Goal: Task Accomplishment & Management: Manage account settings

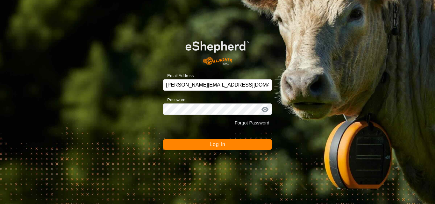
click at [217, 147] on span "Log In" at bounding box center [218, 144] width 16 height 5
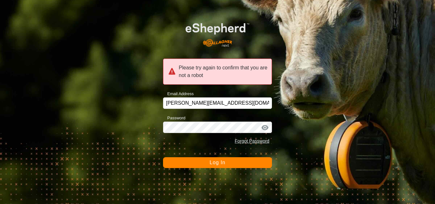
click at [216, 164] on span "Log In" at bounding box center [218, 162] width 16 height 5
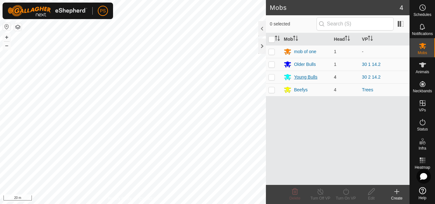
click at [301, 77] on div "Young Bulls" at bounding box center [305, 77] width 23 height 7
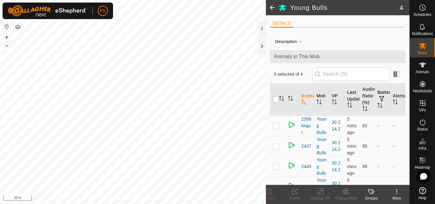
click at [275, 100] on input "checkbox" at bounding box center [276, 100] width 6 height 6
checkbox input "true"
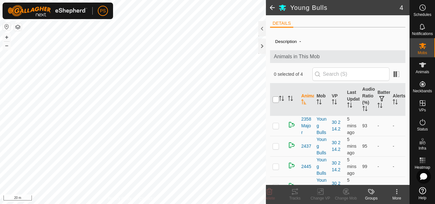
checkbox input "true"
click at [299, 193] on tracks-svg-icon at bounding box center [294, 192] width 25 height 8
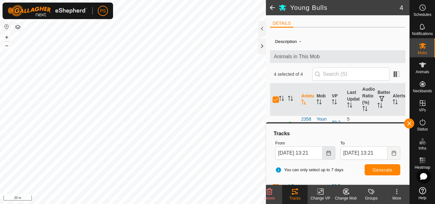
click at [327, 151] on icon "Choose Date" at bounding box center [329, 153] width 4 height 5
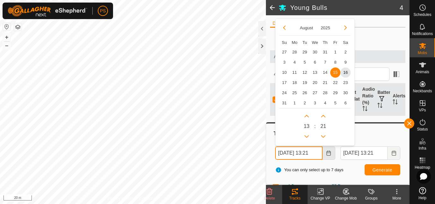
scroll to position [0, 3]
click at [326, 71] on span "14" at bounding box center [325, 72] width 10 height 10
type input "[DATE] 13:21"
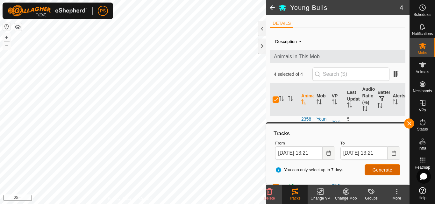
scroll to position [0, 0]
click at [385, 171] on span "Generate" at bounding box center [383, 170] width 20 height 5
click at [271, 7] on span at bounding box center [272, 7] width 13 height 15
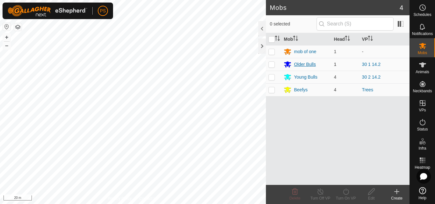
click at [302, 65] on div "Older Bulls" at bounding box center [305, 64] width 22 height 7
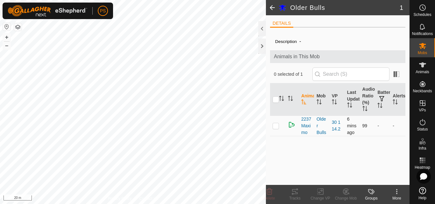
click at [276, 126] on p-checkbox at bounding box center [276, 125] width 6 height 5
checkbox input "true"
click at [295, 190] on icon at bounding box center [295, 192] width 8 height 8
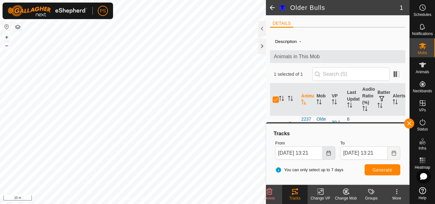
click at [328, 153] on icon "Choose Date" at bounding box center [329, 153] width 4 height 5
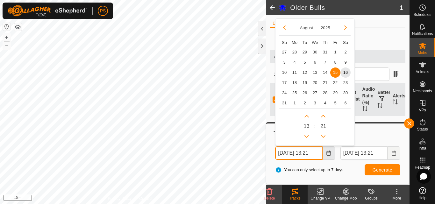
scroll to position [0, 3]
click at [324, 70] on span "14" at bounding box center [325, 72] width 10 height 10
type input "[DATE] 13:21"
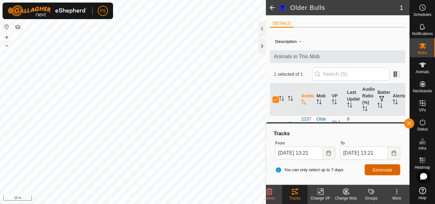
click at [384, 170] on span "Generate" at bounding box center [383, 170] width 20 height 5
click at [408, 123] on button "button" at bounding box center [409, 124] width 10 height 10
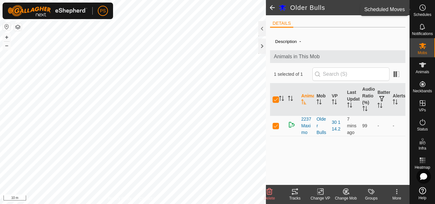
click at [422, 8] on icon at bounding box center [423, 8] width 8 height 8
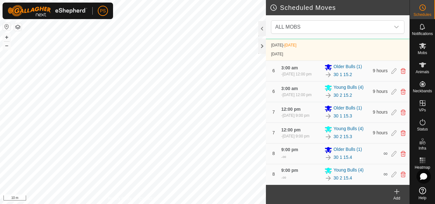
scroll to position [320, 0]
click at [401, 155] on icon at bounding box center [403, 154] width 5 height 6
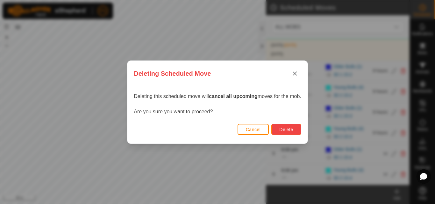
click at [288, 128] on span "Delete" at bounding box center [286, 129] width 14 height 5
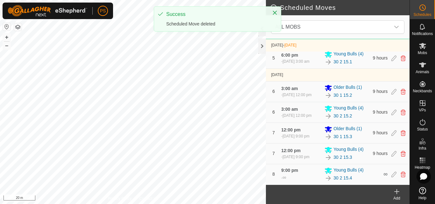
scroll to position [300, 0]
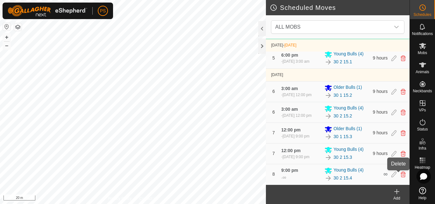
click at [401, 174] on icon at bounding box center [403, 175] width 5 height 6
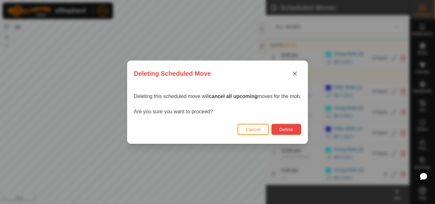
click at [289, 128] on span "Delete" at bounding box center [286, 129] width 14 height 5
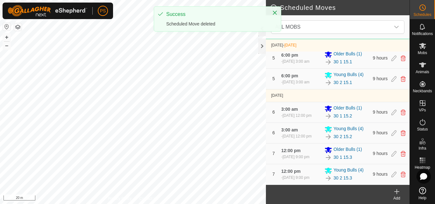
scroll to position [279, 0]
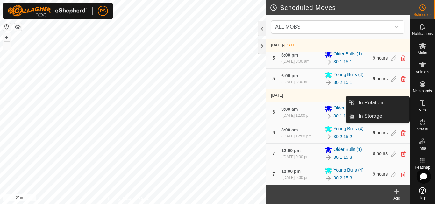
click at [423, 104] on icon at bounding box center [423, 103] width 8 height 8
click at [374, 102] on link "In Rotation" at bounding box center [382, 103] width 54 height 13
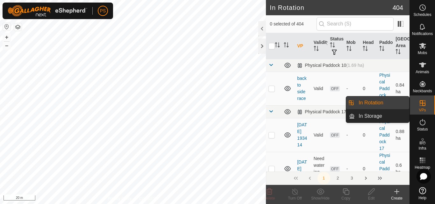
click at [376, 103] on link "In Rotation" at bounding box center [382, 103] width 54 height 13
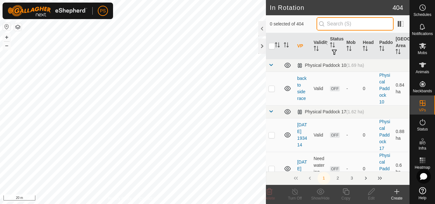
drag, startPoint x: 347, startPoint y: 24, endPoint x: 340, endPoint y: 26, distance: 7.2
click at [343, 25] on input "text" at bounding box center [355, 23] width 77 height 13
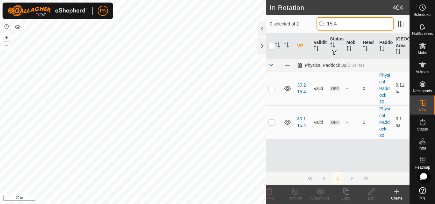
type input "15.4"
click at [271, 89] on p-checkbox at bounding box center [272, 88] width 6 height 5
checkbox input "true"
click at [328, 25] on input "15.4" at bounding box center [355, 23] width 77 height 13
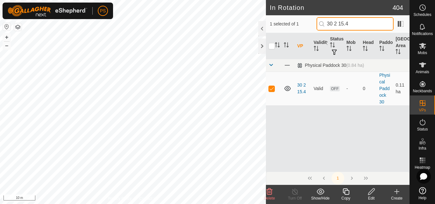
drag, startPoint x: 327, startPoint y: 24, endPoint x: 353, endPoint y: 24, distance: 25.5
click at [353, 24] on input "30 2 15.4" at bounding box center [355, 23] width 77 height 13
type input "30 2 15.4"
click at [346, 193] on icon at bounding box center [346, 192] width 8 height 8
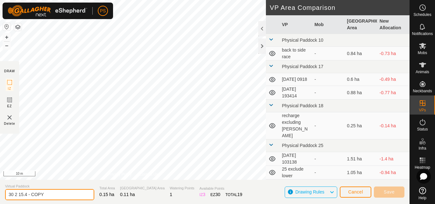
drag, startPoint x: 58, startPoint y: 194, endPoint x: 0, endPoint y: 194, distance: 58.0
click at [0, 194] on section "Virtual Paddock 30 2 15.4 - COPY Total Area 0.15 ha Grazing Area 0.11 ha Wateri…" at bounding box center [205, 192] width 410 height 24
click at [55, 196] on input "30 2 15.4 - COPY" at bounding box center [49, 194] width 89 height 11
type input "30 2 15.5"
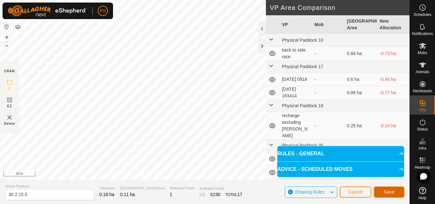
click at [391, 192] on span "Save" at bounding box center [389, 192] width 11 height 5
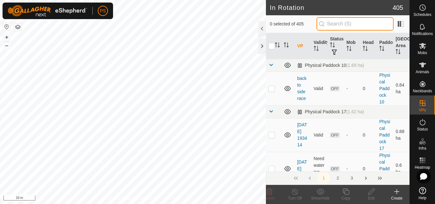
click at [348, 25] on input "text" at bounding box center [355, 23] width 77 height 13
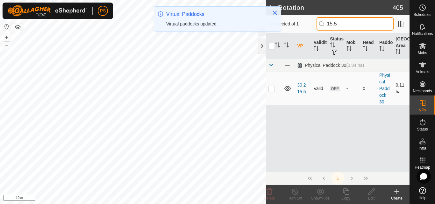
type input "15.5"
click at [271, 90] on p-checkbox at bounding box center [272, 88] width 6 height 5
checkbox input "true"
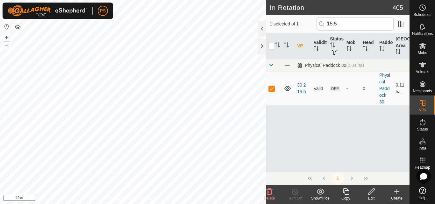
click at [345, 191] on icon at bounding box center [346, 192] width 6 height 6
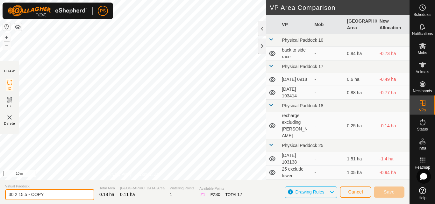
click at [47, 194] on input "30 2 15.5 - COPY" at bounding box center [49, 194] width 89 height 11
type input "30 2 15.6"
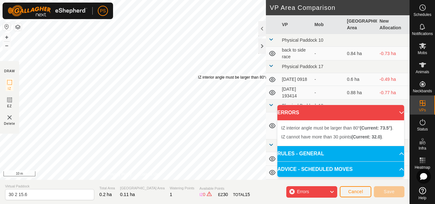
click at [198, 75] on div "IZ interior angle must be larger than 80° (Current: 73.5°) . + – ⇧ i 10 m" at bounding box center [133, 90] width 266 height 180
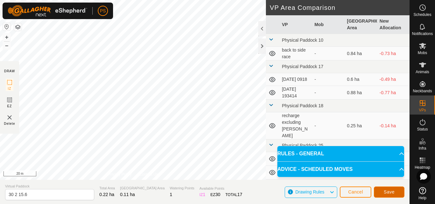
click at [392, 190] on span "Save" at bounding box center [389, 192] width 11 height 5
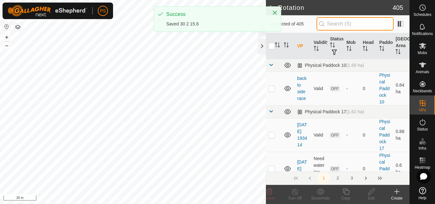
click at [341, 23] on input "text" at bounding box center [355, 23] width 77 height 13
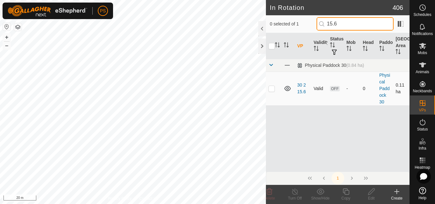
type input "15.6"
click at [271, 89] on p-checkbox at bounding box center [272, 88] width 6 height 5
checkbox input "true"
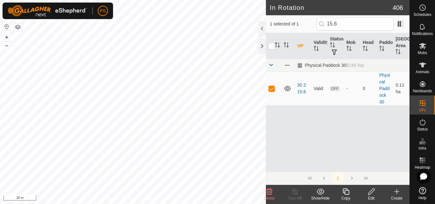
click at [347, 190] on icon at bounding box center [346, 192] width 6 height 6
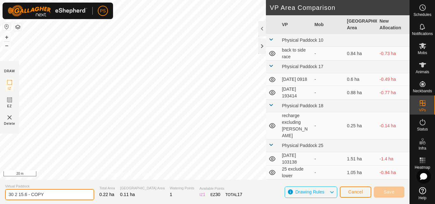
drag, startPoint x: 47, startPoint y: 192, endPoint x: 25, endPoint y: 195, distance: 21.5
click at [25, 195] on input "30 2 15.6 - COPY" at bounding box center [49, 194] width 89 height 11
type input "30 2 15.7"
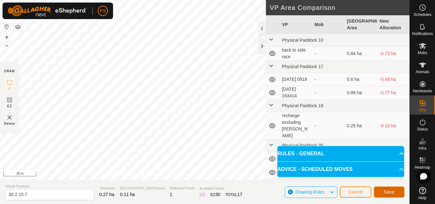
click at [391, 193] on span "Save" at bounding box center [389, 192] width 11 height 5
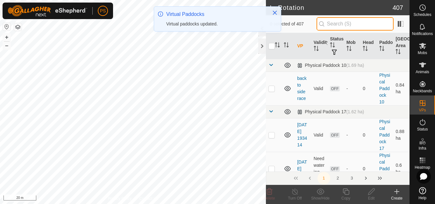
click at [343, 24] on input "text" at bounding box center [355, 23] width 77 height 13
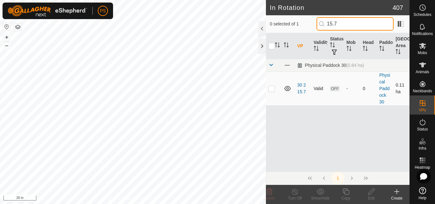
type input "15.7"
click at [270, 89] on p-checkbox at bounding box center [272, 88] width 6 height 5
checkbox input "true"
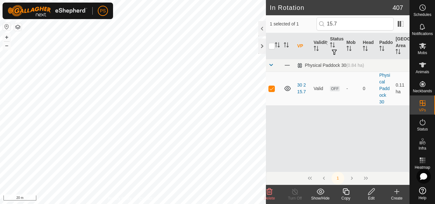
click at [343, 192] on icon at bounding box center [346, 192] width 6 height 6
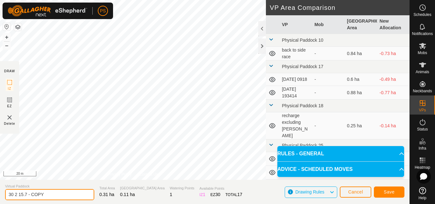
drag, startPoint x: 52, startPoint y: 196, endPoint x: 25, endPoint y: 197, distance: 26.8
click at [25, 197] on input "30 2 15.7 - COPY" at bounding box center [49, 194] width 89 height 11
type input "30 2 15.8"
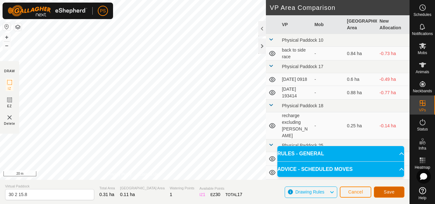
click at [389, 191] on span "Save" at bounding box center [389, 192] width 11 height 5
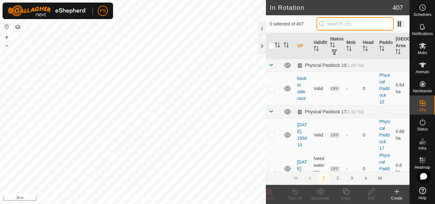
click at [337, 23] on input "text" at bounding box center [355, 23] width 77 height 13
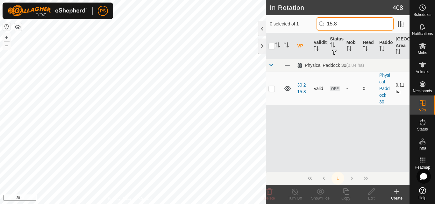
type input "15.8"
drag, startPoint x: 272, startPoint y: 90, endPoint x: 272, endPoint y: 93, distance: 3.5
click at [272, 90] on p-checkbox at bounding box center [272, 88] width 6 height 5
checkbox input "true"
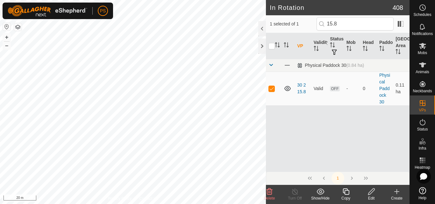
click at [347, 191] on icon at bounding box center [346, 192] width 8 height 8
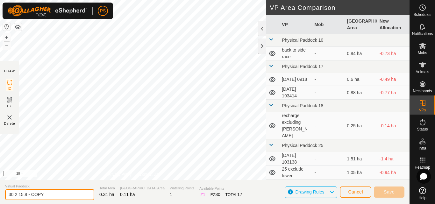
drag, startPoint x: 42, startPoint y: 191, endPoint x: 49, endPoint y: 193, distance: 6.7
click at [43, 191] on input "30 2 15.8 - COPY" at bounding box center [49, 194] width 89 height 11
type input "30 2 15.9"
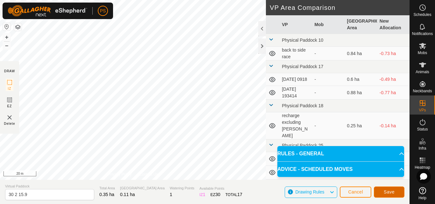
click at [394, 191] on span "Save" at bounding box center [389, 192] width 11 height 5
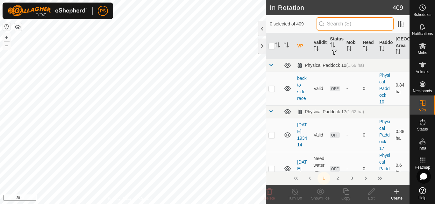
click at [338, 23] on input "text" at bounding box center [355, 23] width 77 height 13
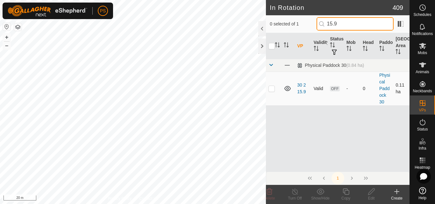
type input "15.9"
click at [270, 90] on p-checkbox at bounding box center [272, 88] width 6 height 5
checkbox input "true"
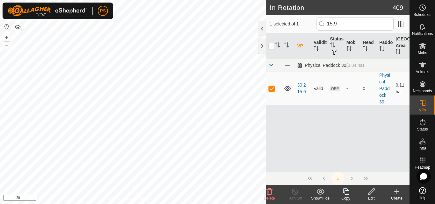
click at [344, 192] on icon at bounding box center [346, 192] width 8 height 8
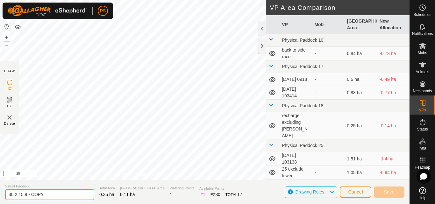
drag, startPoint x: 24, startPoint y: 194, endPoint x: 44, endPoint y: 196, distance: 19.8
click at [44, 196] on input "30 2 15.9 - COPY" at bounding box center [49, 194] width 89 height 11
type input "30 2 15.10"
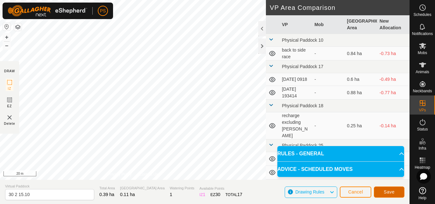
click at [391, 192] on span "Save" at bounding box center [389, 192] width 11 height 5
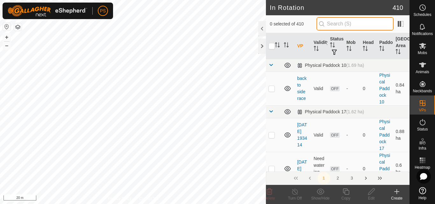
click at [337, 21] on input "text" at bounding box center [355, 23] width 77 height 13
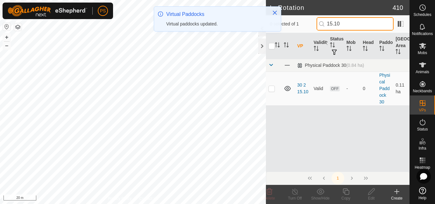
type input "15.10"
click at [271, 89] on p-checkbox at bounding box center [272, 88] width 6 height 5
checkbox input "true"
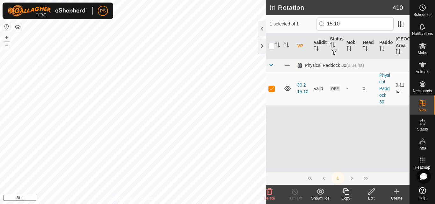
click at [345, 193] on icon at bounding box center [346, 192] width 6 height 6
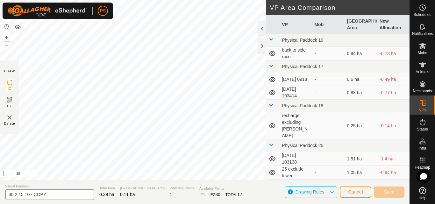
drag, startPoint x: 26, startPoint y: 195, endPoint x: 54, endPoint y: 195, distance: 27.4
click at [54, 195] on input "30 2 15.10 - COPY" at bounding box center [49, 194] width 89 height 11
type input "30 2 15.11"
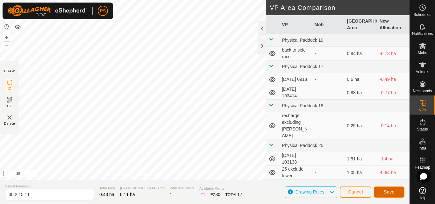
click at [392, 191] on span "Save" at bounding box center [389, 192] width 11 height 5
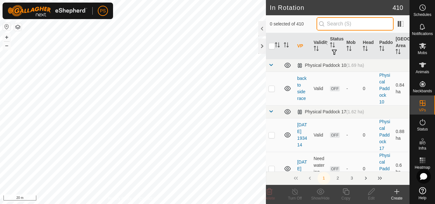
click at [336, 25] on input "text" at bounding box center [355, 23] width 77 height 13
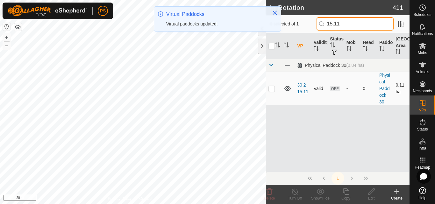
type input "15.11"
click at [270, 90] on p-checkbox at bounding box center [272, 88] width 6 height 5
checkbox input "true"
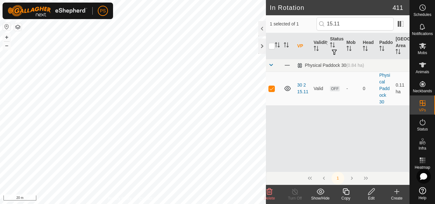
click at [346, 193] on icon at bounding box center [346, 192] width 8 height 8
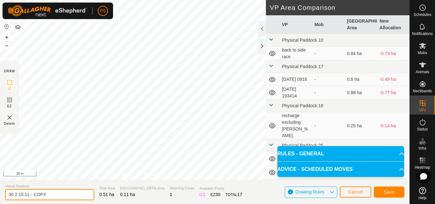
drag, startPoint x: 27, startPoint y: 195, endPoint x: 50, endPoint y: 193, distance: 23.3
click at [50, 193] on input "30 2 15.11 - COPY" at bounding box center [49, 194] width 89 height 11
type input "30 2 15.12"
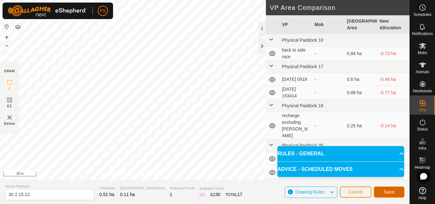
click at [390, 190] on span "Save" at bounding box center [389, 192] width 11 height 5
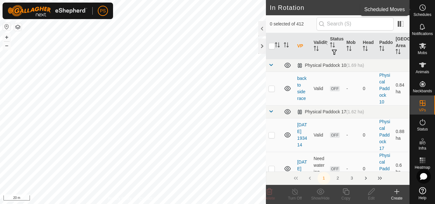
click at [422, 8] on icon at bounding box center [423, 8] width 8 height 8
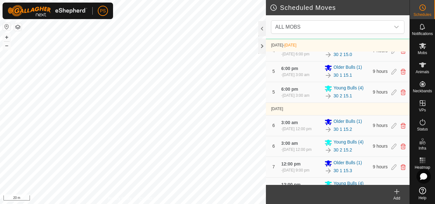
scroll to position [279, 0]
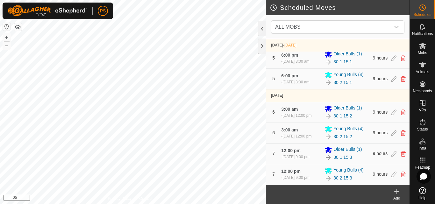
click at [397, 192] on icon at bounding box center [397, 192] width 4 height 0
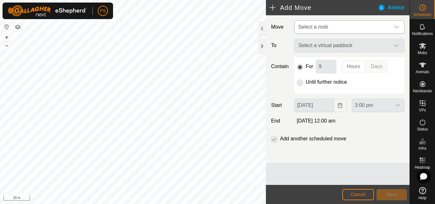
click at [398, 25] on icon "dropdown trigger" at bounding box center [396, 27] width 5 height 5
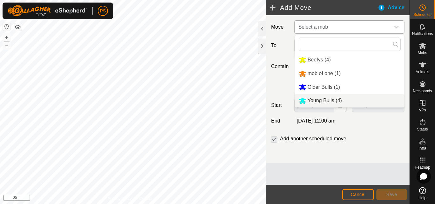
click at [321, 101] on li "Young Bulls (4)" at bounding box center [350, 100] width 110 height 13
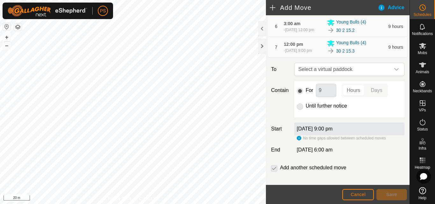
scroll to position [220, 0]
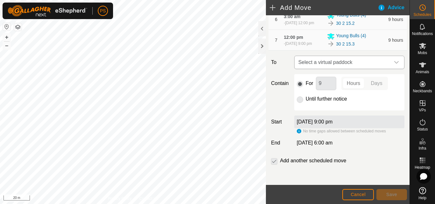
click at [394, 62] on icon "dropdown trigger" at bounding box center [396, 62] width 4 height 3
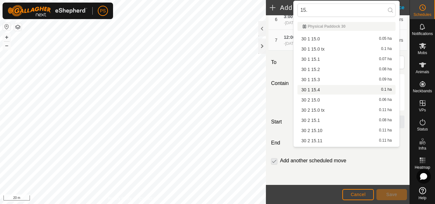
type input "15."
click at [321, 89] on li "30 1 15.4 0.1 ha" at bounding box center [347, 90] width 98 height 10
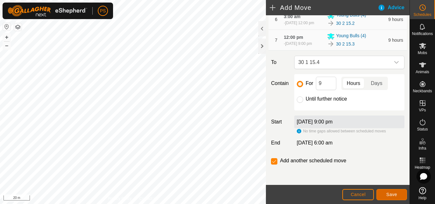
click at [393, 194] on span "Save" at bounding box center [391, 194] width 11 height 5
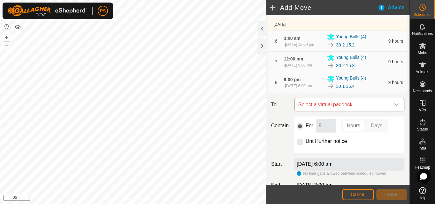
scroll to position [191, 0]
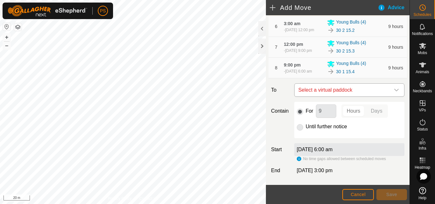
click at [394, 93] on icon "dropdown trigger" at bounding box center [396, 90] width 5 height 5
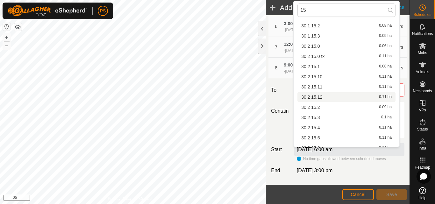
scroll to position [96, 0]
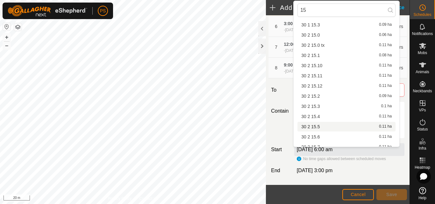
type input "15"
click at [326, 127] on li "30 2 15.5 0.11 ha" at bounding box center [347, 127] width 98 height 10
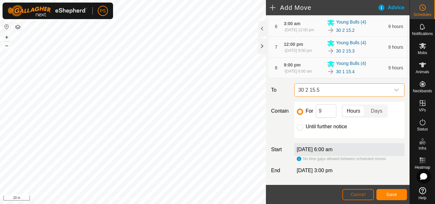
click at [356, 194] on span "Cancel" at bounding box center [358, 194] width 15 height 5
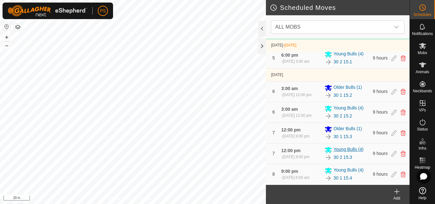
scroll to position [303, 0]
click at [392, 173] on icon at bounding box center [394, 175] width 5 height 6
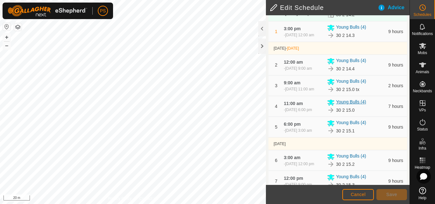
scroll to position [216, 0]
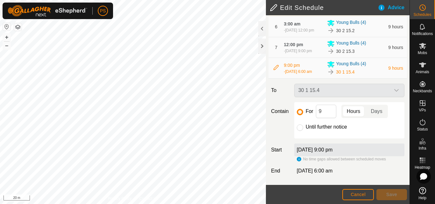
click at [390, 91] on div "30 1 15.4" at bounding box center [349, 90] width 115 height 13
drag, startPoint x: 336, startPoint y: 90, endPoint x: 326, endPoint y: 90, distance: 10.2
click at [326, 90] on div "30 1 15.4" at bounding box center [349, 90] width 115 height 13
click at [357, 195] on span "Cancel" at bounding box center [358, 194] width 15 height 5
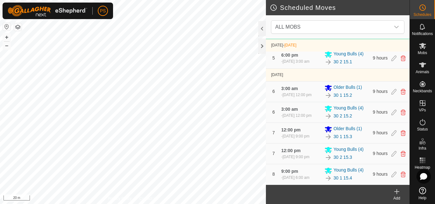
scroll to position [303, 0]
click at [401, 175] on icon at bounding box center [403, 175] width 5 height 6
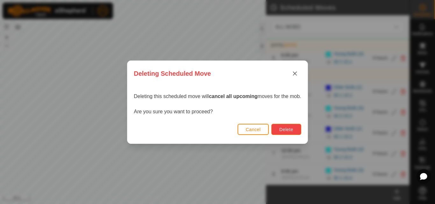
click at [288, 131] on span "Delete" at bounding box center [286, 129] width 14 height 5
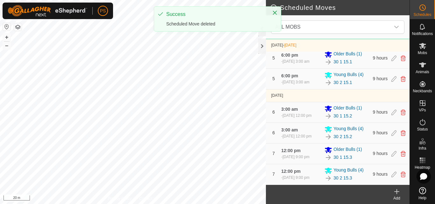
scroll to position [279, 0]
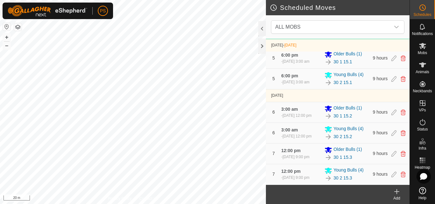
click at [396, 191] on icon at bounding box center [397, 192] width 8 height 8
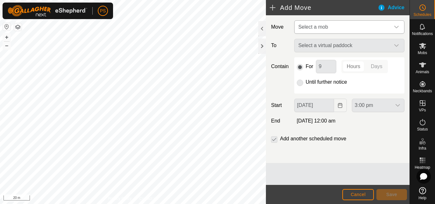
click at [397, 27] on icon "dropdown trigger" at bounding box center [396, 27] width 5 height 5
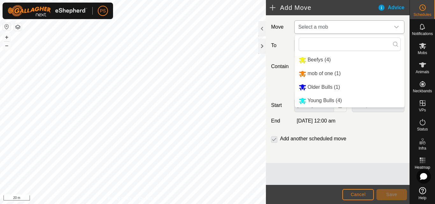
click at [327, 101] on li "Young Bulls (4)" at bounding box center [350, 100] width 110 height 13
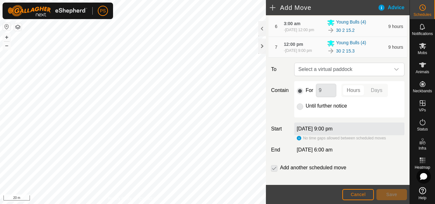
scroll to position [220, 0]
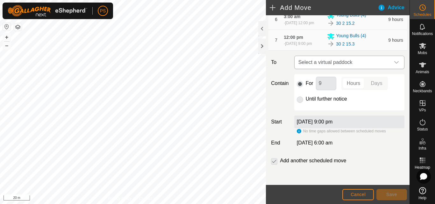
click at [394, 63] on icon "dropdown trigger" at bounding box center [396, 62] width 4 height 3
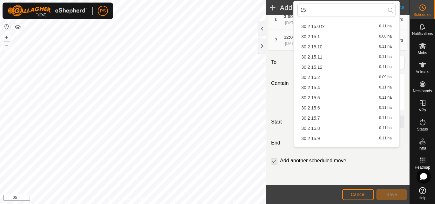
scroll to position [127, 0]
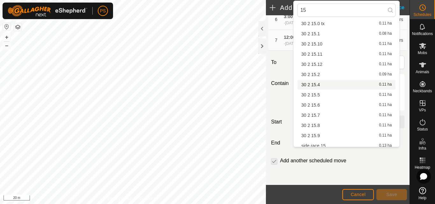
type input "15"
click at [318, 84] on li "30 2 15.4 0.11 ha" at bounding box center [347, 85] width 98 height 10
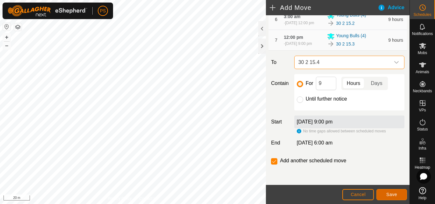
click at [391, 194] on span "Save" at bounding box center [391, 194] width 11 height 5
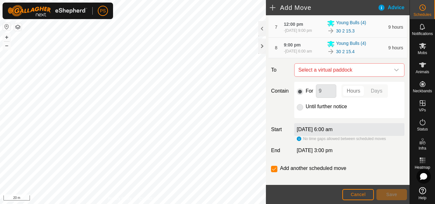
scroll to position [244, 0]
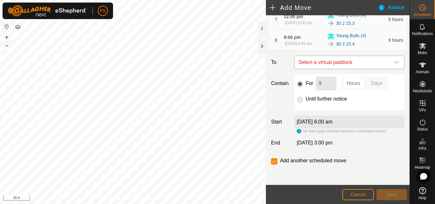
click at [394, 62] on icon "dropdown trigger" at bounding box center [396, 62] width 5 height 5
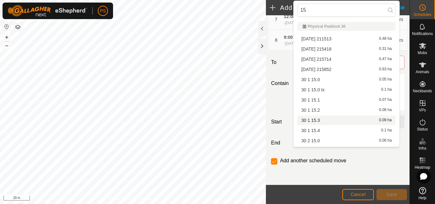
scroll to position [127, 0]
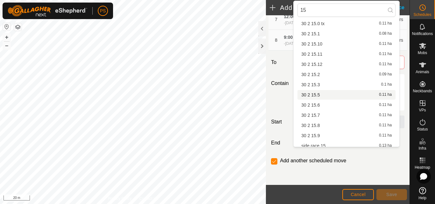
type input "15"
click at [318, 95] on li "30 2 15.5 0.11 ha" at bounding box center [347, 95] width 98 height 10
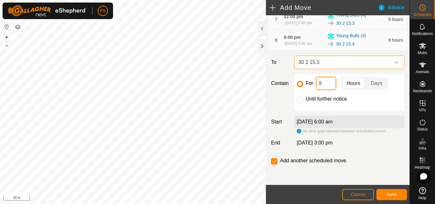
click at [326, 85] on input "9" at bounding box center [326, 83] width 20 height 13
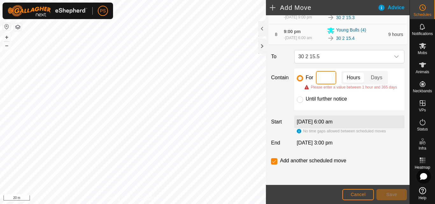
scroll to position [249, 0]
type input "3"
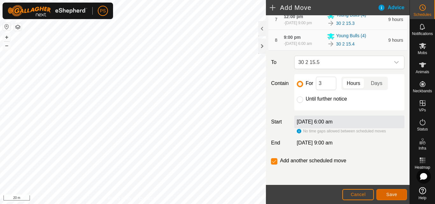
click at [390, 193] on span "Save" at bounding box center [391, 194] width 11 height 5
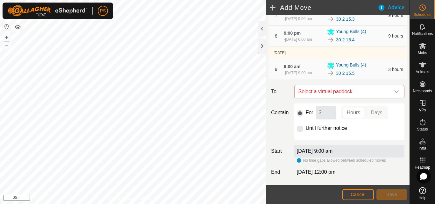
scroll to position [280, 0]
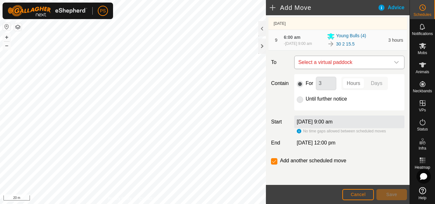
click at [394, 62] on icon "dropdown trigger" at bounding box center [396, 62] width 5 height 5
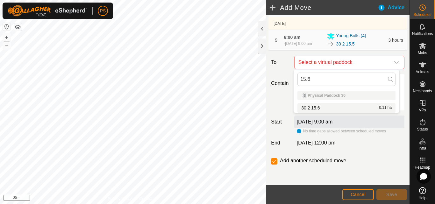
type input "15.6"
click at [321, 108] on li "30 2 15.6 0.11 ha" at bounding box center [347, 108] width 98 height 10
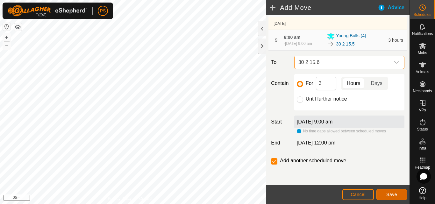
click at [392, 194] on span "Save" at bounding box center [391, 194] width 11 height 5
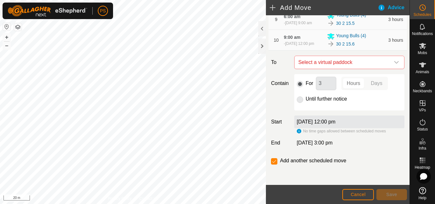
scroll to position [287, 0]
click at [394, 65] on icon "dropdown trigger" at bounding box center [396, 62] width 5 height 5
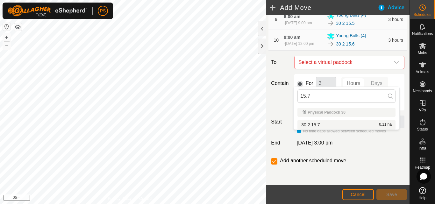
type input "15.7"
click at [326, 125] on div "30 2 15.7 0.11 ha" at bounding box center [346, 125] width 90 height 4
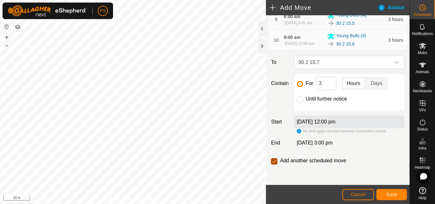
click at [273, 165] on input "checkbox" at bounding box center [274, 161] width 6 height 6
checkbox input "false"
click at [393, 195] on span "Save" at bounding box center [391, 194] width 11 height 5
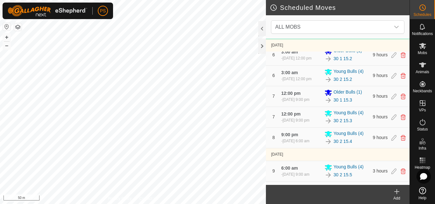
scroll to position [386, 0]
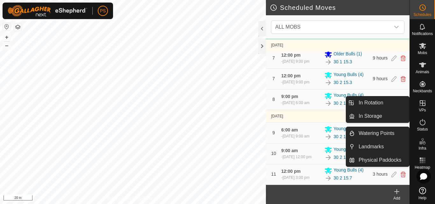
click at [423, 104] on icon at bounding box center [423, 103] width 8 height 8
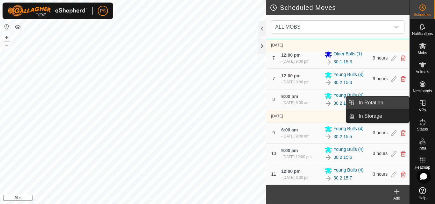
click at [370, 102] on link "In Rotation" at bounding box center [382, 103] width 54 height 13
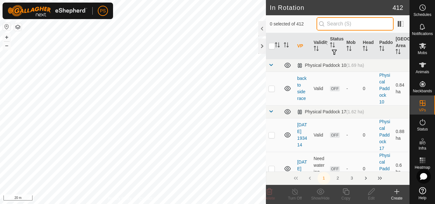
click at [349, 23] on input "text" at bounding box center [355, 23] width 77 height 13
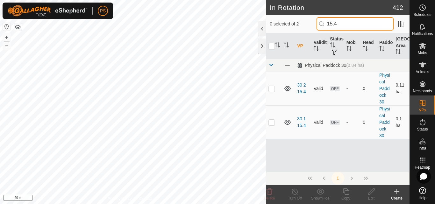
type input "15.4"
click at [272, 88] on p-checkbox at bounding box center [272, 88] width 6 height 5
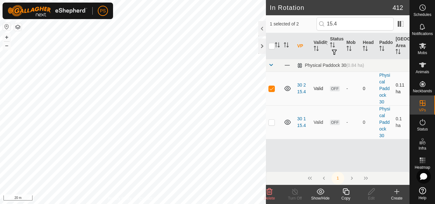
click at [271, 89] on p-checkbox at bounding box center [272, 88] width 6 height 5
checkbox input "false"
click at [271, 122] on p-checkbox at bounding box center [272, 122] width 6 height 5
checkbox input "false"
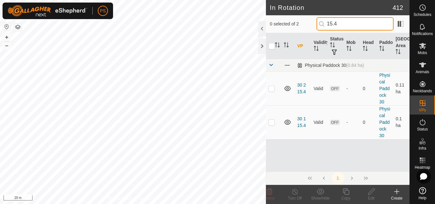
click at [353, 20] on input "15.4" at bounding box center [355, 23] width 77 height 13
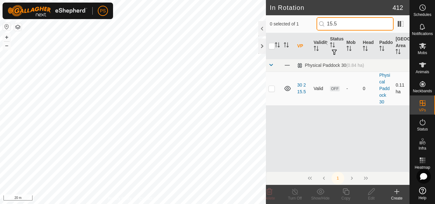
type input "15.5"
click at [272, 89] on p-checkbox at bounding box center [272, 88] width 6 height 5
checkbox input "true"
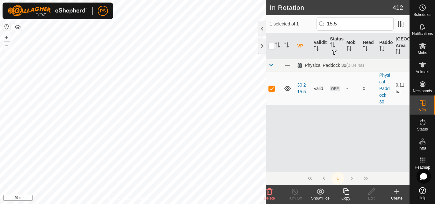
click at [345, 192] on icon at bounding box center [346, 192] width 8 height 8
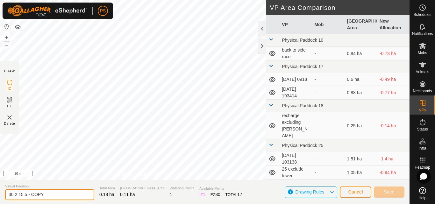
click at [49, 194] on input "30 2 15.5 - COPY" at bounding box center [49, 194] width 89 height 11
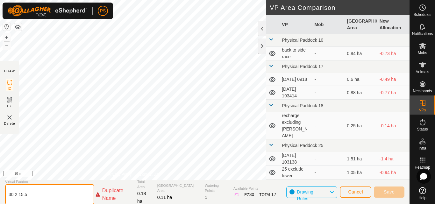
click at [18, 196] on input "30 2 15.5" at bounding box center [49, 194] width 89 height 20
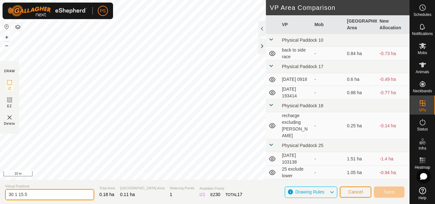
type input "30 1 15.5"
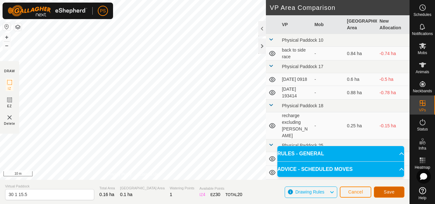
click at [390, 192] on span "Save" at bounding box center [389, 192] width 11 height 5
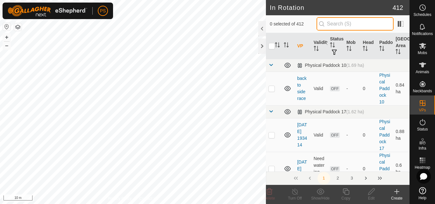
click at [345, 23] on input "text" at bounding box center [355, 23] width 77 height 13
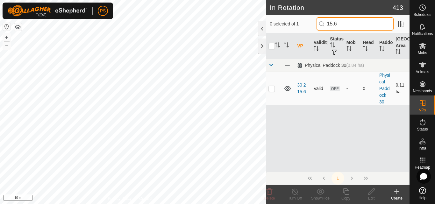
type input "15.6"
click at [271, 89] on p-checkbox at bounding box center [272, 88] width 6 height 5
checkbox input "true"
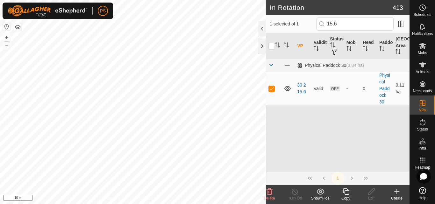
click at [346, 192] on icon at bounding box center [346, 192] width 8 height 8
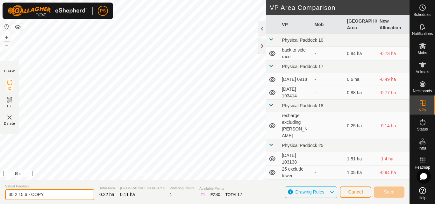
drag, startPoint x: 26, startPoint y: 195, endPoint x: 49, endPoint y: 196, distance: 23.0
click at [49, 196] on input "30 2 15.6 - COPY" at bounding box center [49, 194] width 89 height 11
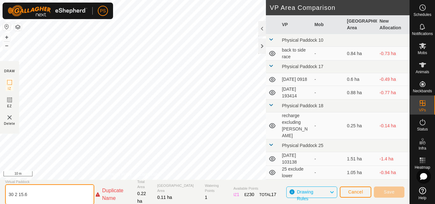
click at [17, 195] on input "30 2 15.6" at bounding box center [49, 194] width 89 height 20
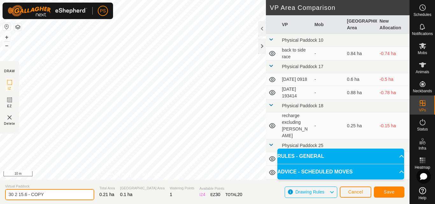
drag, startPoint x: 27, startPoint y: 194, endPoint x: 48, endPoint y: 196, distance: 21.4
click at [48, 196] on input "30 2 15.6 - COPY" at bounding box center [49, 194] width 89 height 11
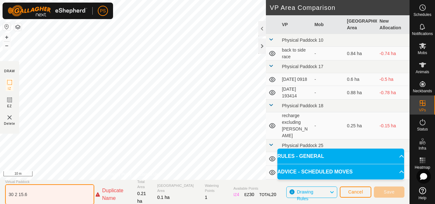
drag, startPoint x: 17, startPoint y: 195, endPoint x: 19, endPoint y: 202, distance: 6.8
click at [17, 195] on input "30 2 15.6" at bounding box center [49, 194] width 89 height 20
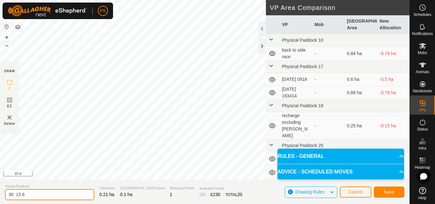
click at [15, 195] on input "30 15.6" at bounding box center [49, 194] width 89 height 11
type input "30 1 15.6"
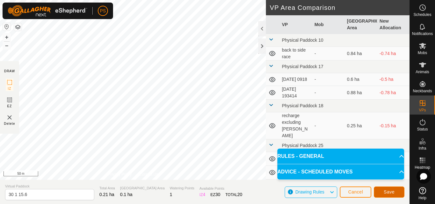
click at [390, 194] on span "Save" at bounding box center [389, 192] width 11 height 5
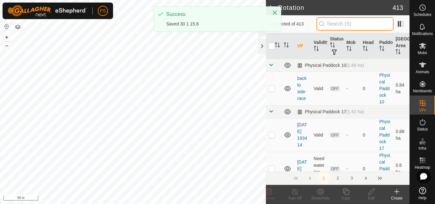
click at [341, 23] on input "text" at bounding box center [355, 23] width 77 height 13
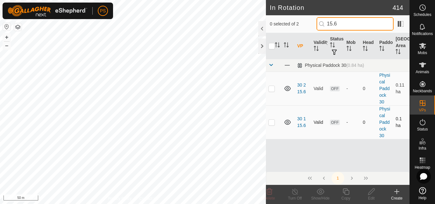
type input "15.6"
click at [272, 123] on p-checkbox at bounding box center [272, 122] width 6 height 5
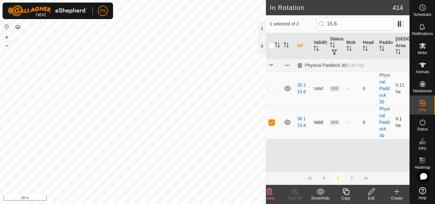
click at [271, 122] on p-checkbox at bounding box center [272, 122] width 6 height 5
checkbox input "false"
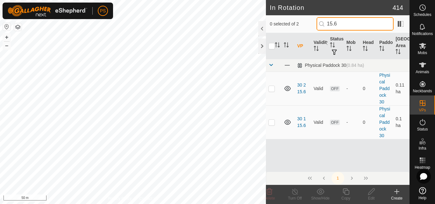
click at [348, 24] on input "15.6" at bounding box center [355, 23] width 77 height 13
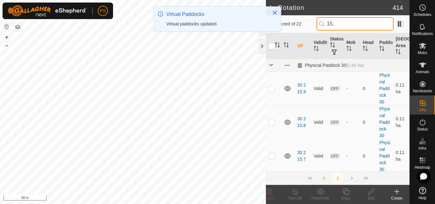
click at [345, 25] on input "15." at bounding box center [355, 23] width 77 height 13
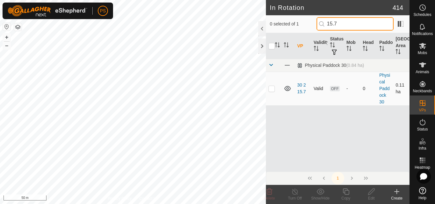
type input "15.7"
drag, startPoint x: 271, startPoint y: 88, endPoint x: 298, endPoint y: 125, distance: 45.6
click at [271, 89] on p-checkbox at bounding box center [272, 88] width 6 height 5
checkbox input "true"
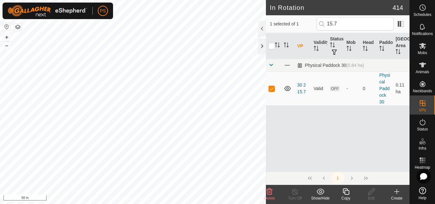
click at [346, 192] on icon at bounding box center [346, 192] width 8 height 8
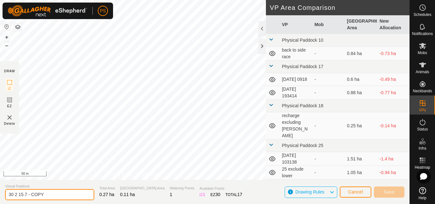
drag, startPoint x: 26, startPoint y: 195, endPoint x: 53, endPoint y: 195, distance: 26.4
click at [52, 195] on input "30 2 15.7 - COPY" at bounding box center [49, 194] width 89 height 11
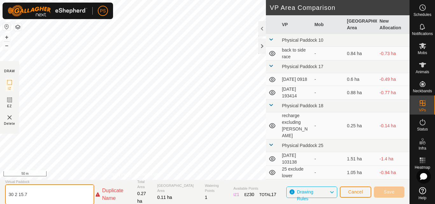
click at [17, 195] on input "30 2 15.7" at bounding box center [49, 194] width 89 height 20
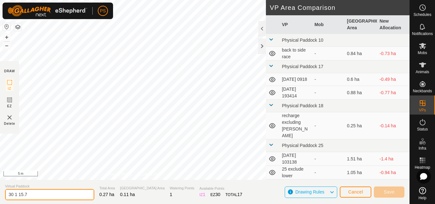
type input "30 1 15.7"
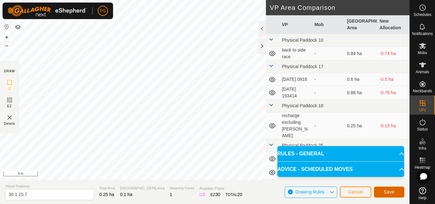
click at [391, 191] on span "Save" at bounding box center [389, 192] width 11 height 5
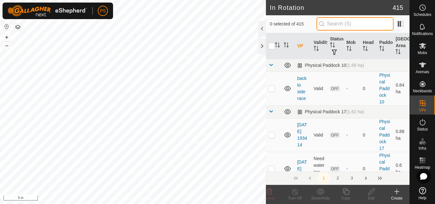
click at [340, 23] on input "text" at bounding box center [355, 23] width 77 height 13
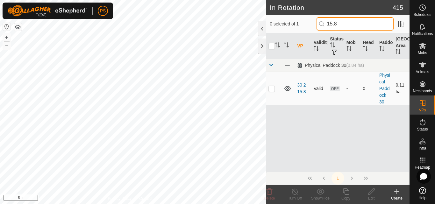
type input "15.8"
click at [272, 90] on p-checkbox at bounding box center [272, 88] width 6 height 5
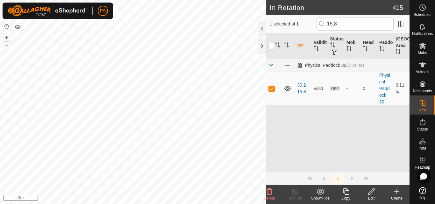
click at [346, 192] on icon at bounding box center [346, 192] width 8 height 8
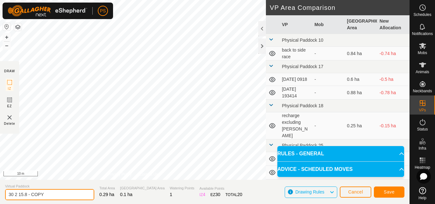
click at [17, 195] on input "30 2 15.8 - COPY" at bounding box center [49, 194] width 89 height 11
drag, startPoint x: 27, startPoint y: 195, endPoint x: 54, endPoint y: 196, distance: 27.1
click at [54, 196] on input "30 1 15.8 - COPY" at bounding box center [49, 194] width 89 height 11
type input "30 1 15.8"
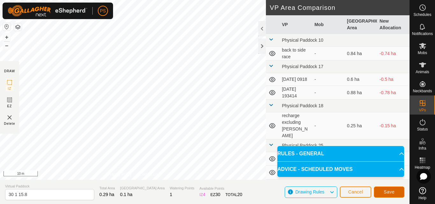
click at [388, 192] on span "Save" at bounding box center [389, 192] width 11 height 5
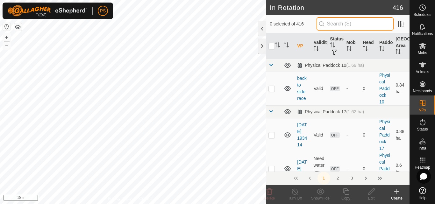
click at [347, 25] on input "text" at bounding box center [355, 23] width 77 height 13
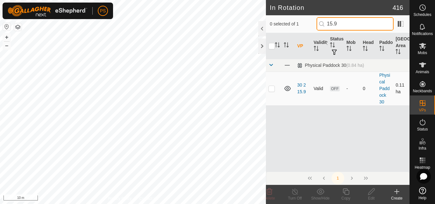
type input "15.9"
drag, startPoint x: 272, startPoint y: 88, endPoint x: 281, endPoint y: 101, distance: 15.4
click at [272, 89] on p-checkbox at bounding box center [272, 88] width 6 height 5
checkbox input "true"
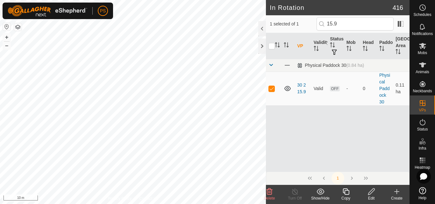
click at [347, 193] on icon at bounding box center [346, 192] width 8 height 8
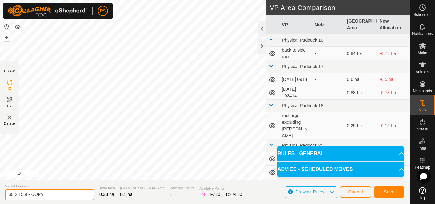
click at [17, 195] on input "30 2 15.9 - COPY" at bounding box center [49, 194] width 89 height 11
drag, startPoint x: 26, startPoint y: 195, endPoint x: 56, endPoint y: 193, distance: 30.0
click at [56, 196] on input "30 1 15.9 - COPY" at bounding box center [49, 194] width 89 height 11
type input "30 1 15.9"
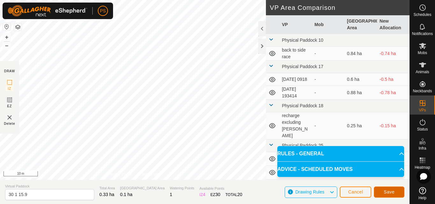
click at [391, 191] on span "Save" at bounding box center [389, 192] width 11 height 5
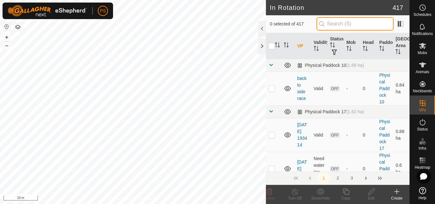
click at [348, 23] on input "text" at bounding box center [355, 23] width 77 height 13
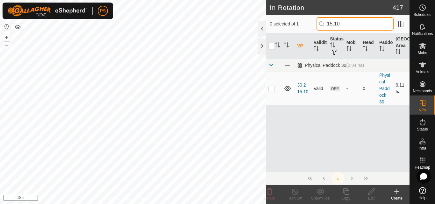
type input "15.10"
click at [271, 90] on p-checkbox at bounding box center [272, 88] width 6 height 5
checkbox input "true"
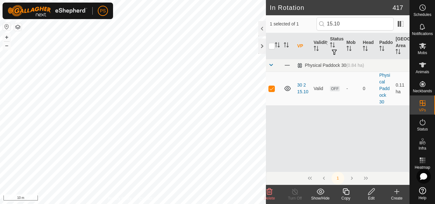
click at [346, 193] on icon at bounding box center [346, 192] width 8 height 8
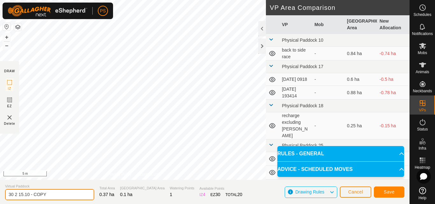
click at [17, 195] on input "30 2 15.10 - COPY" at bounding box center [49, 194] width 89 height 11
drag, startPoint x: 29, startPoint y: 195, endPoint x: 66, endPoint y: 194, distance: 36.6
click at [66, 194] on input "30 1 15.10 - COPY" at bounding box center [49, 194] width 89 height 11
type input "30 1 15.10"
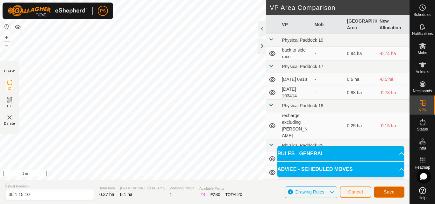
click at [394, 190] on span "Save" at bounding box center [389, 192] width 11 height 5
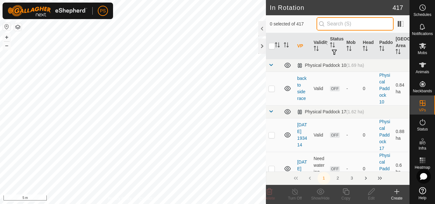
click at [337, 23] on input "text" at bounding box center [355, 23] width 77 height 13
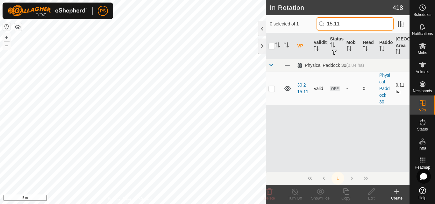
type input "15.11"
click at [272, 90] on p-checkbox at bounding box center [272, 88] width 6 height 5
checkbox input "true"
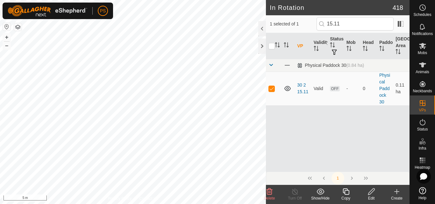
click at [346, 192] on icon at bounding box center [346, 192] width 8 height 8
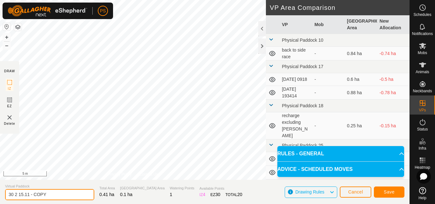
click at [17, 196] on input "30 2 15.11 - COPY" at bounding box center [49, 194] width 89 height 11
drag, startPoint x: 29, startPoint y: 195, endPoint x: 49, endPoint y: 194, distance: 20.7
click at [49, 194] on input "30 1 15.11 - COPY" at bounding box center [49, 194] width 89 height 11
type input "30 1 15.11"
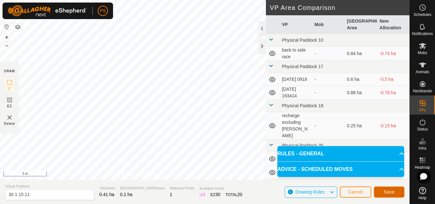
click at [391, 192] on span "Save" at bounding box center [389, 192] width 11 height 5
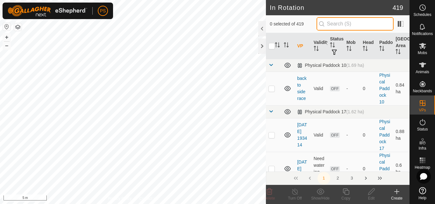
drag, startPoint x: 342, startPoint y: 23, endPoint x: 338, endPoint y: 22, distance: 3.9
click at [342, 23] on input "text" at bounding box center [355, 23] width 77 height 13
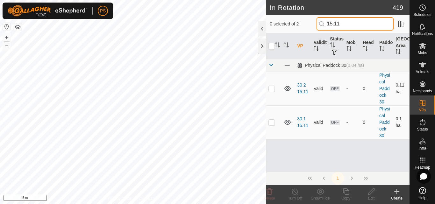
type input "15.11"
click at [272, 123] on p-checkbox at bounding box center [272, 122] width 6 height 5
click at [343, 24] on input "15.11" at bounding box center [355, 23] width 77 height 13
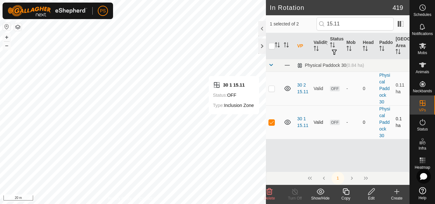
click at [270, 123] on p-checkbox at bounding box center [272, 122] width 6 height 5
checkbox input "false"
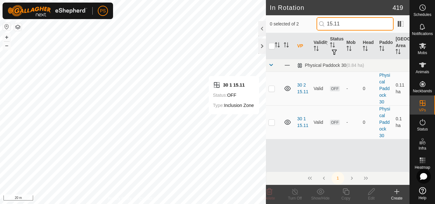
click at [358, 23] on input "15.11" at bounding box center [355, 23] width 77 height 13
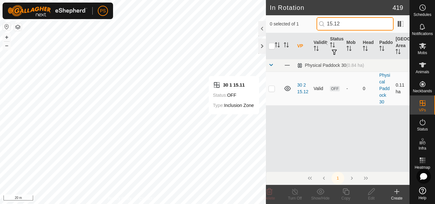
type input "15.12"
click at [272, 89] on p-checkbox at bounding box center [272, 88] width 6 height 5
checkbox input "true"
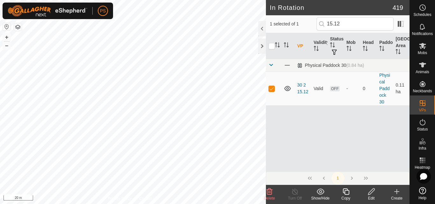
click at [347, 193] on icon at bounding box center [346, 192] width 8 height 8
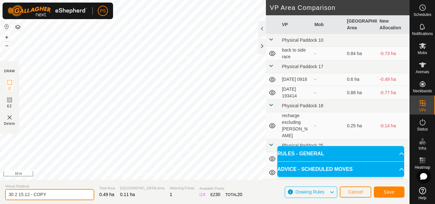
click at [18, 194] on input "30 2 15.12 - COPY" at bounding box center [49, 194] width 89 height 11
click at [17, 195] on input "30 2 15.12 - COPY" at bounding box center [49, 194] width 89 height 11
drag, startPoint x: 29, startPoint y: 196, endPoint x: 52, endPoint y: 195, distance: 22.9
click at [52, 195] on input "30 1 15.12 - COPY" at bounding box center [49, 194] width 89 height 11
type input "30 1 15.12"
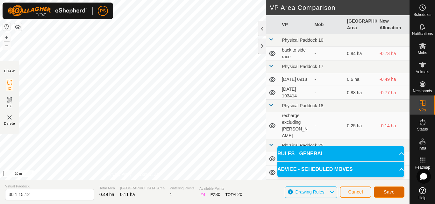
click at [395, 190] on button "Save" at bounding box center [389, 192] width 31 height 11
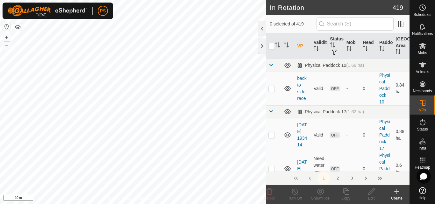
click at [423, 5] on icon at bounding box center [423, 8] width 8 height 8
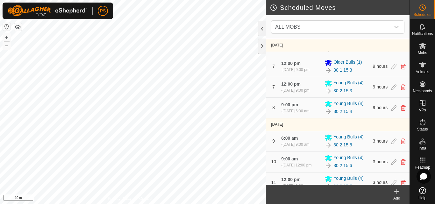
scroll to position [354, 0]
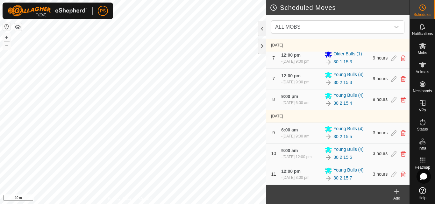
click at [397, 192] on icon at bounding box center [397, 192] width 4 height 0
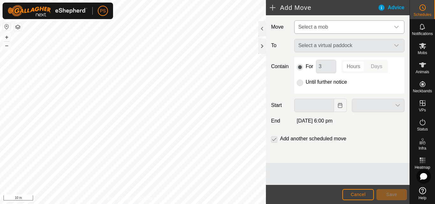
click at [396, 26] on icon "dropdown trigger" at bounding box center [396, 27] width 5 height 5
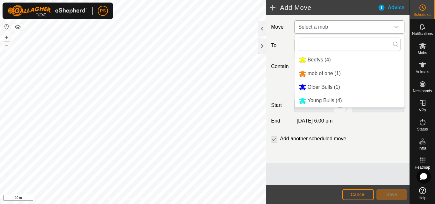
click at [325, 87] on li "Older Bulls (1)" at bounding box center [350, 87] width 110 height 13
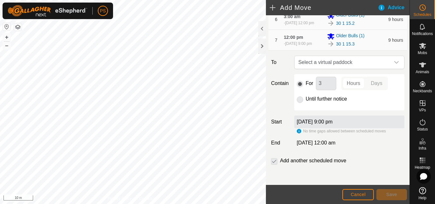
scroll to position [220, 0]
click at [394, 62] on icon "dropdown trigger" at bounding box center [396, 62] width 5 height 5
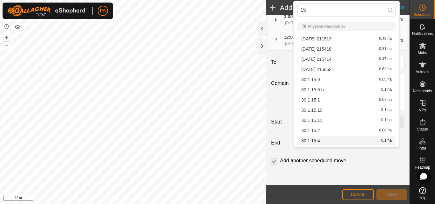
type input "15"
click at [317, 141] on li "30 1 15.4 0.1 ha" at bounding box center [347, 141] width 98 height 10
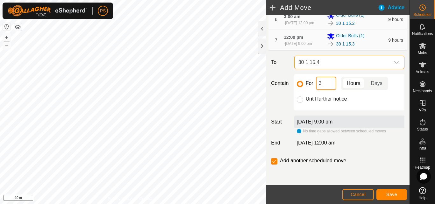
click at [327, 81] on input "3" at bounding box center [326, 83] width 20 height 13
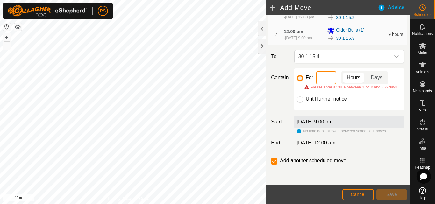
type input "9"
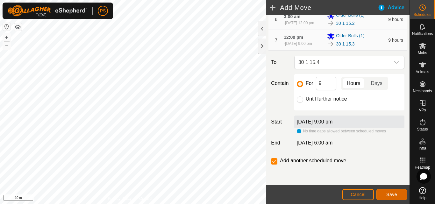
click at [394, 194] on span "Save" at bounding box center [391, 194] width 11 height 5
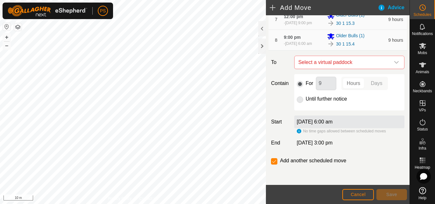
scroll to position [212, 0]
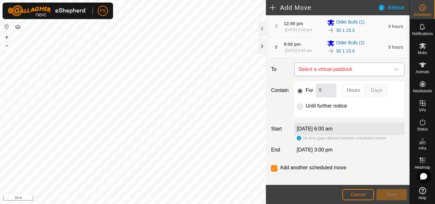
click at [394, 72] on icon "dropdown trigger" at bounding box center [396, 69] width 5 height 5
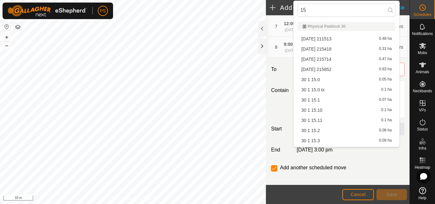
scroll to position [32, 0]
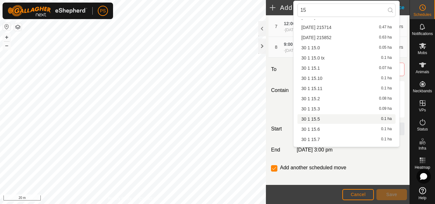
type input "15"
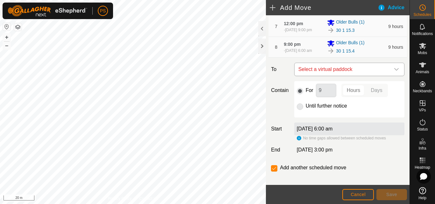
click at [394, 72] on icon "dropdown trigger" at bounding box center [396, 69] width 5 height 5
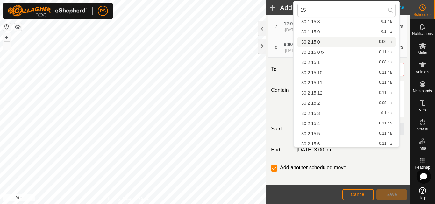
scroll to position [64, 0]
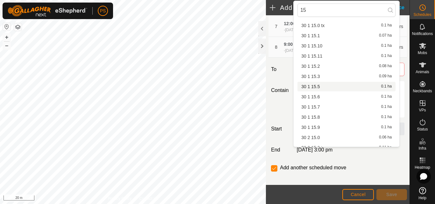
click at [318, 86] on li "30 1 15.5 0.1 ha" at bounding box center [347, 87] width 98 height 10
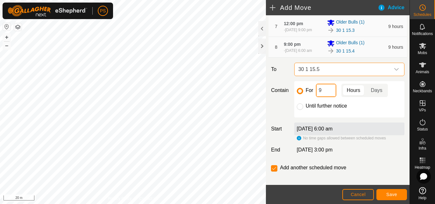
click at [323, 97] on input "9" at bounding box center [326, 90] width 20 height 13
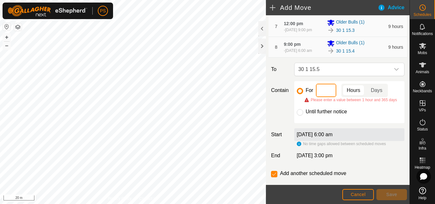
type input "3"
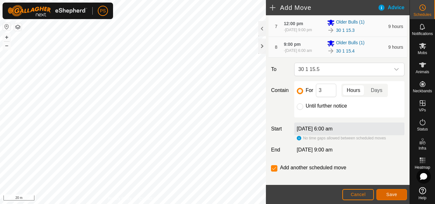
click at [392, 194] on span "Save" at bounding box center [391, 194] width 11 height 5
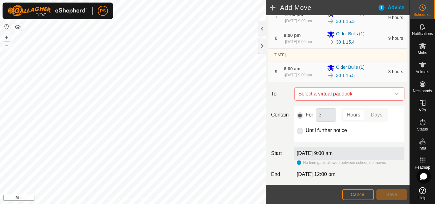
scroll to position [223, 0]
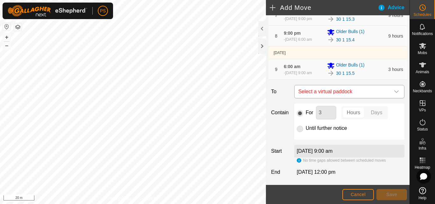
click at [394, 93] on icon "dropdown trigger" at bounding box center [396, 91] width 4 height 3
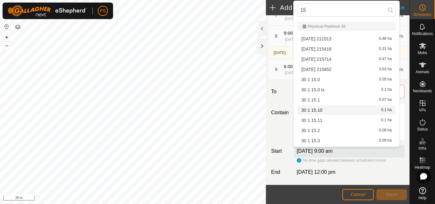
scroll to position [32, 0]
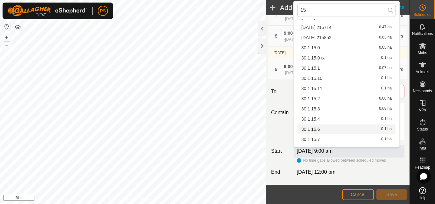
type input "15"
click at [316, 129] on li "30 1 15.6 0.1 ha" at bounding box center [347, 130] width 98 height 10
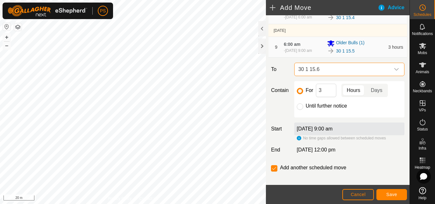
scroll to position [280, 0]
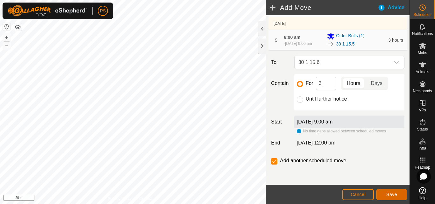
click at [391, 194] on span "Save" at bounding box center [391, 194] width 11 height 5
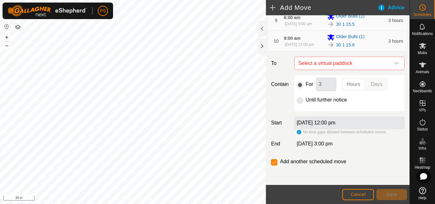
scroll to position [287, 0]
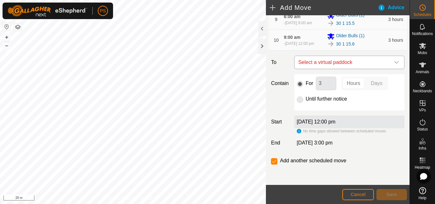
click at [394, 65] on icon "dropdown trigger" at bounding box center [396, 62] width 5 height 5
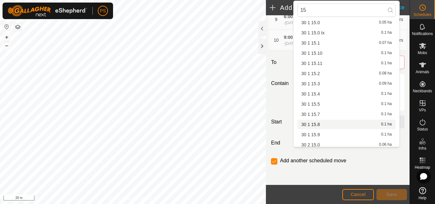
scroll to position [64, 0]
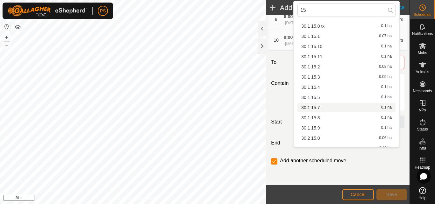
type input "15"
click at [317, 108] on li "30 1 15.7 0.1 ha" at bounding box center [347, 108] width 98 height 10
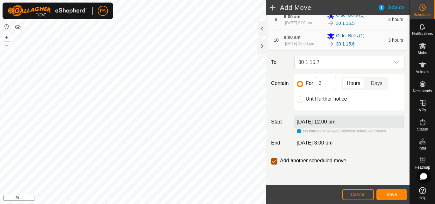
click at [275, 165] on input "checkbox" at bounding box center [274, 161] width 6 height 6
checkbox input "false"
click at [393, 194] on span "Save" at bounding box center [391, 194] width 11 height 5
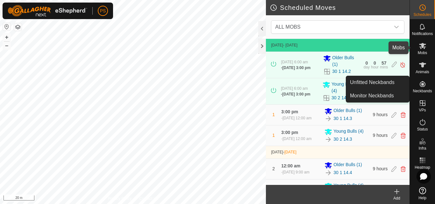
click at [423, 45] on icon at bounding box center [422, 46] width 7 height 6
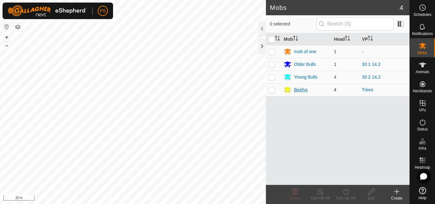
click at [301, 90] on div "Beefys" at bounding box center [301, 90] width 14 height 7
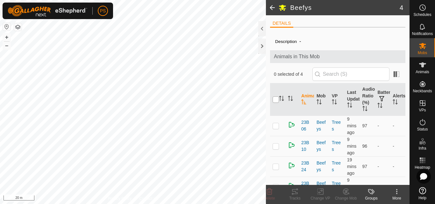
click at [277, 99] on input "checkbox" at bounding box center [276, 100] width 6 height 6
checkbox input "true"
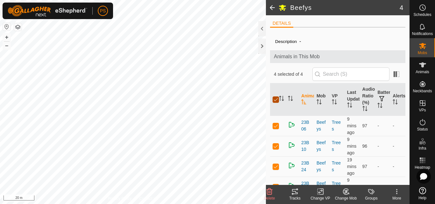
checkbox input "true"
click at [8, 27] on button "button" at bounding box center [7, 27] width 8 height 8
click at [294, 192] on icon at bounding box center [295, 192] width 8 height 8
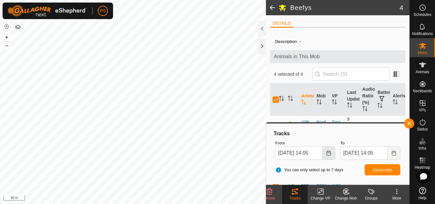
click at [328, 155] on icon "Choose Date" at bounding box center [328, 153] width 5 height 5
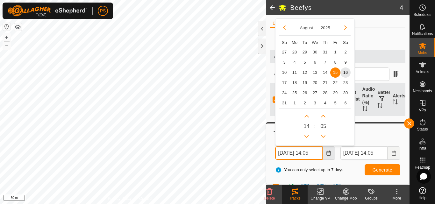
scroll to position [0, 3]
click at [346, 62] on span "9" at bounding box center [346, 62] width 10 height 10
type input "09 Aug, 2025 14:05"
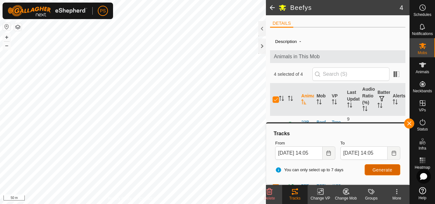
click at [386, 168] on span "Generate" at bounding box center [383, 170] width 20 height 5
click at [407, 123] on span "button" at bounding box center [409, 123] width 5 height 5
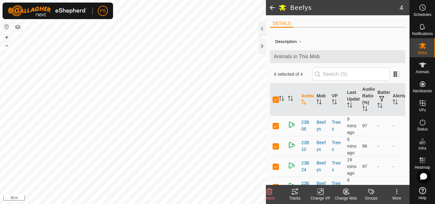
click at [272, 7] on span at bounding box center [272, 7] width 13 height 15
